Goal: Find specific page/section: Find specific page/section

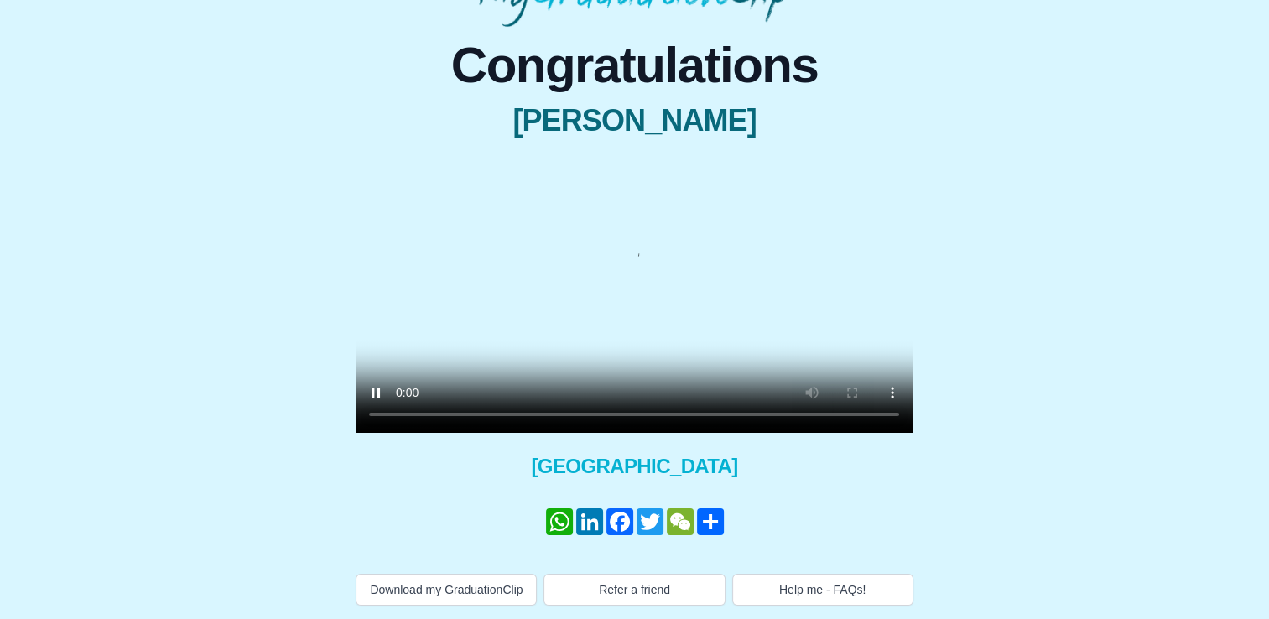
scroll to position [168, 0]
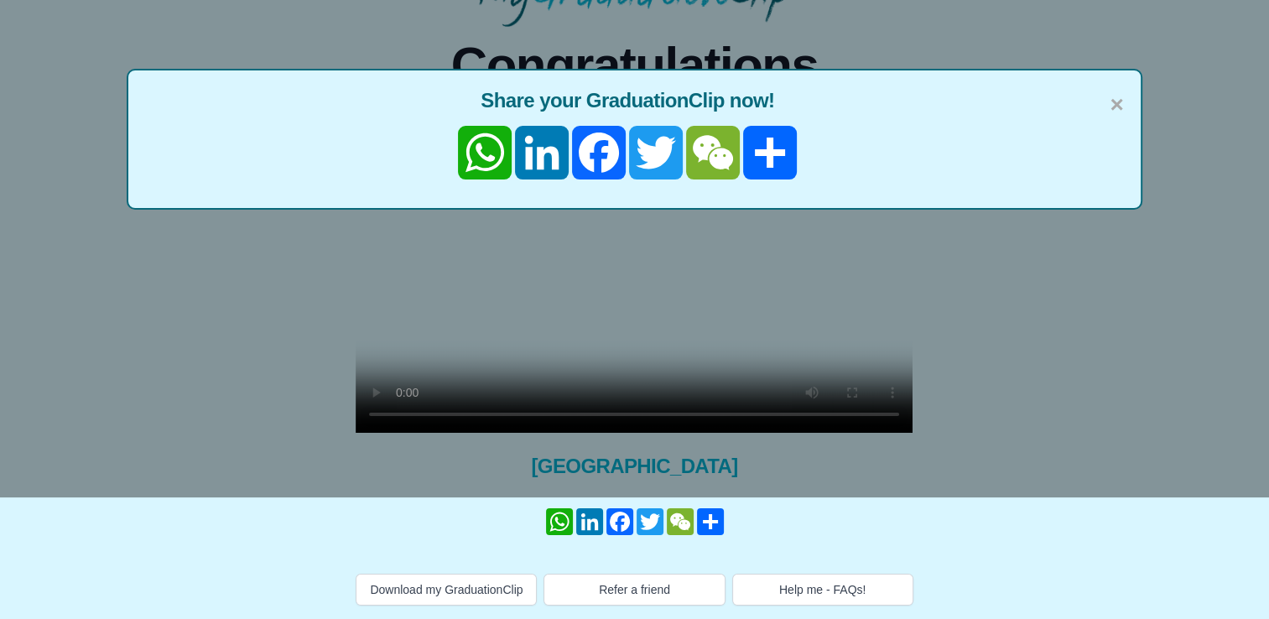
click at [1124, 69] on div "× Share your GraduationClip now! WhatsApp LinkedIn Facebook Twitter WeChat Share" at bounding box center [634, 139] width 1015 height 141
click at [1117, 87] on span "×" at bounding box center [1116, 104] width 13 height 35
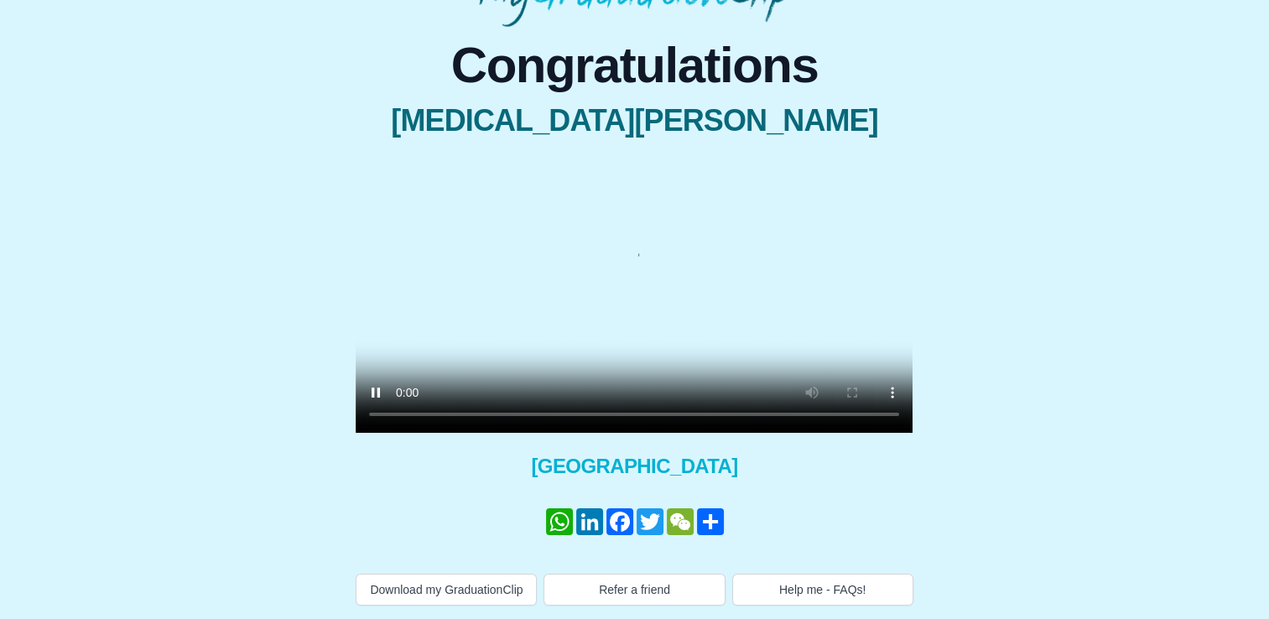
scroll to position [176, 0]
